Goal: Find specific page/section: Find specific page/section

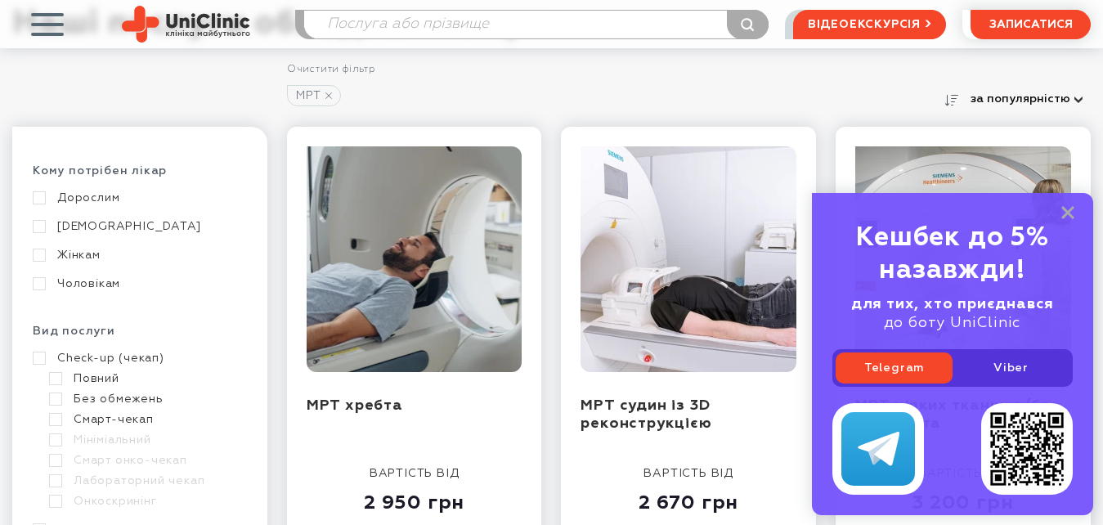
scroll to position [327, 0]
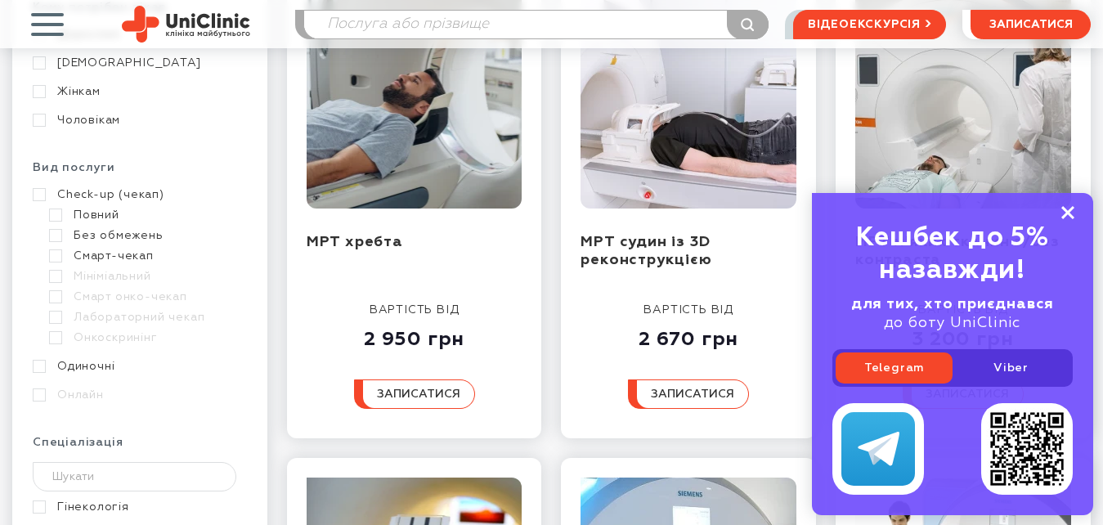
click at [1066, 210] on rect at bounding box center [1068, 212] width 13 height 13
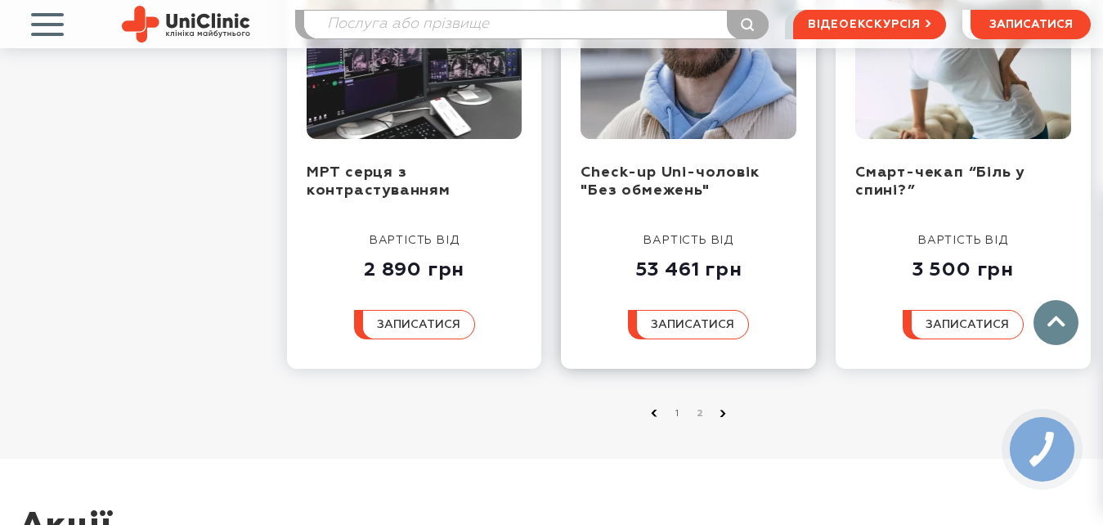
scroll to position [2126, 0]
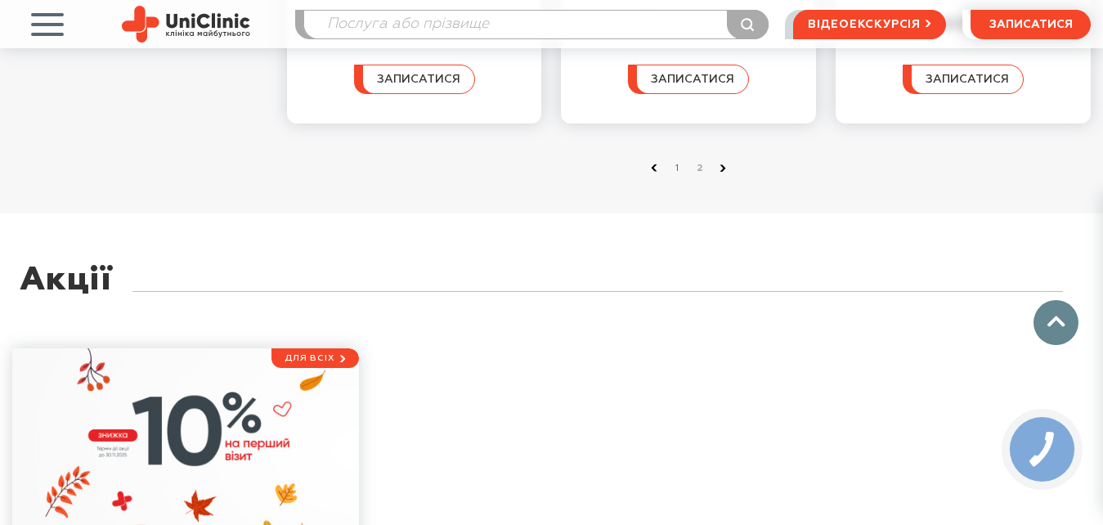
click at [723, 169] on icon at bounding box center [723, 167] width 7 height 7
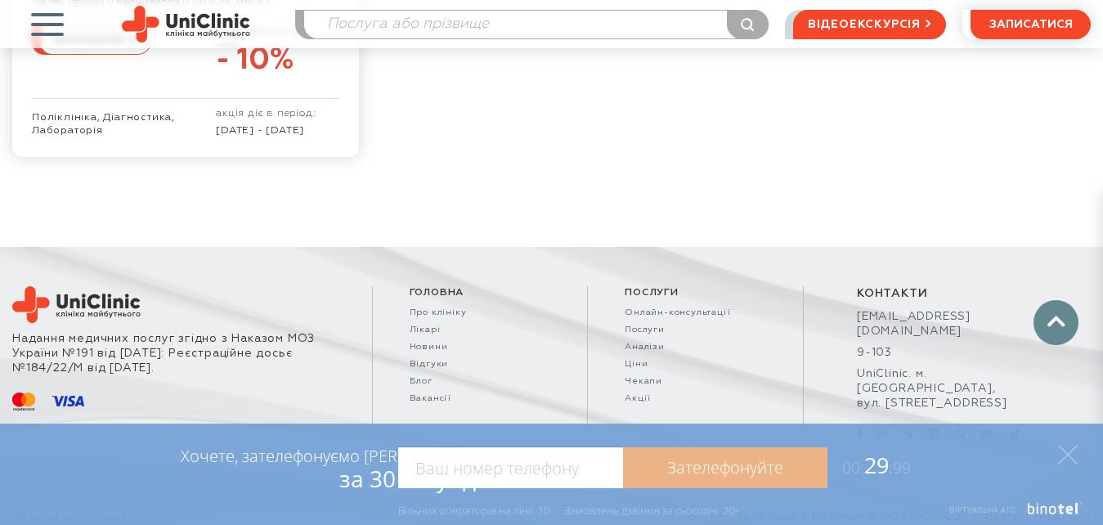
scroll to position [2444, 0]
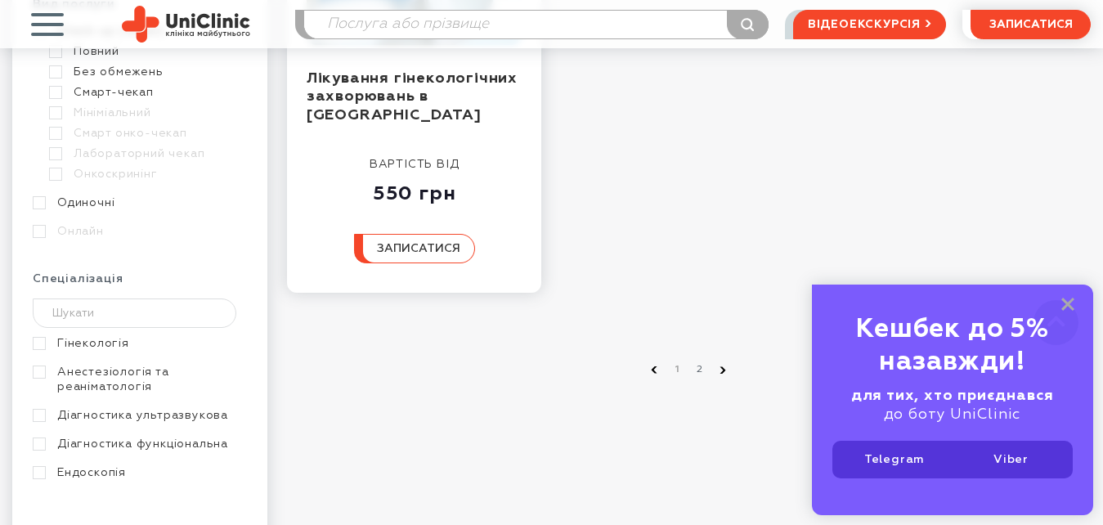
scroll to position [82, 0]
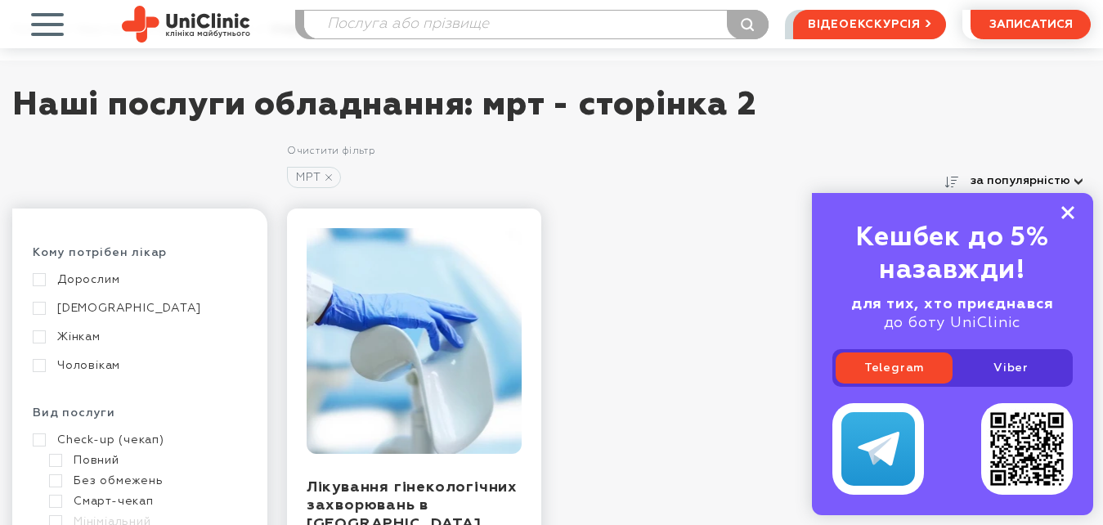
click at [1074, 208] on rect at bounding box center [1068, 212] width 13 height 13
